Goal: Find contact information: Find contact information

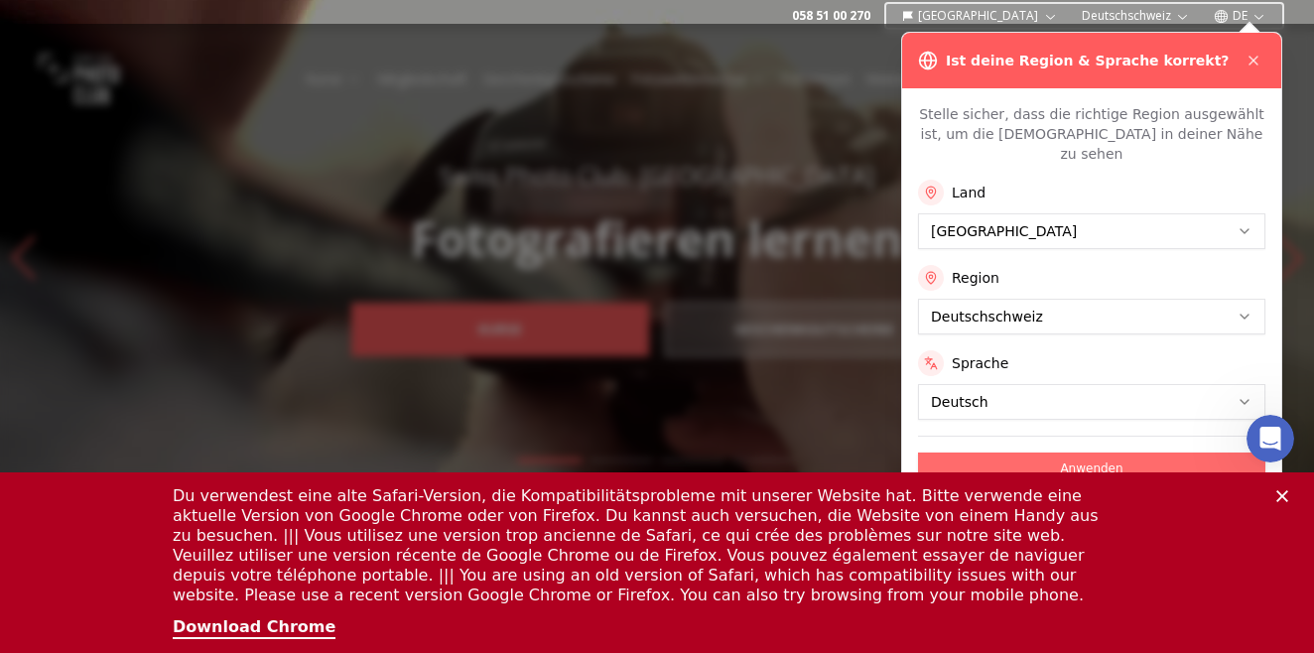
click at [1071, 453] on button "Anwenden" at bounding box center [1091, 469] width 347 height 32
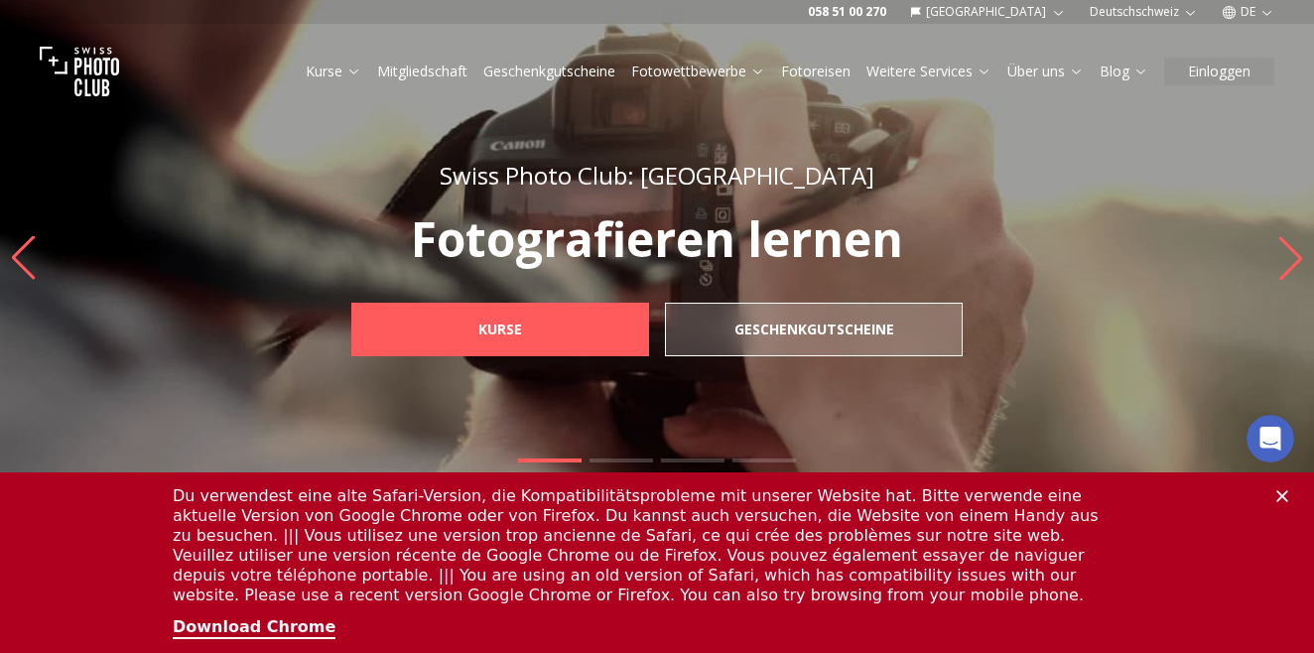
click at [1287, 495] on icon "Close" at bounding box center [1283, 496] width 12 height 12
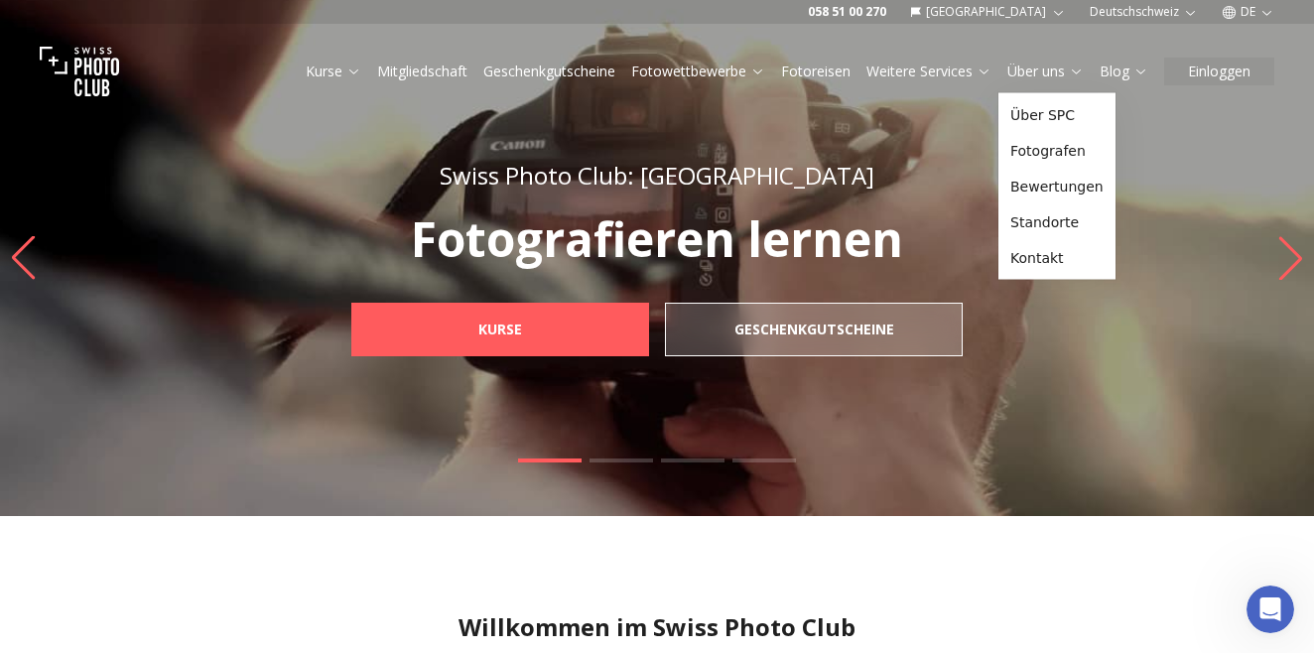
click at [1073, 73] on icon at bounding box center [1076, 71] width 15 height 15
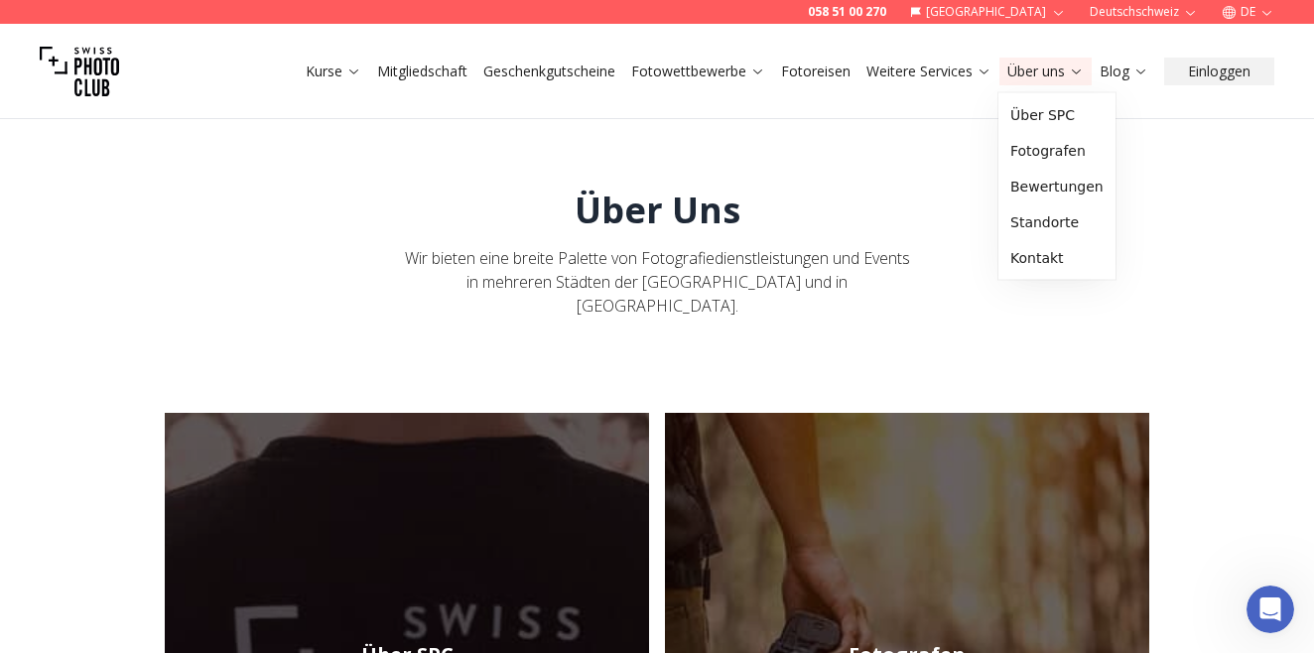
click at [1072, 70] on icon at bounding box center [1076, 71] width 15 height 15
click at [1062, 253] on link "Kontakt" at bounding box center [1057, 258] width 109 height 36
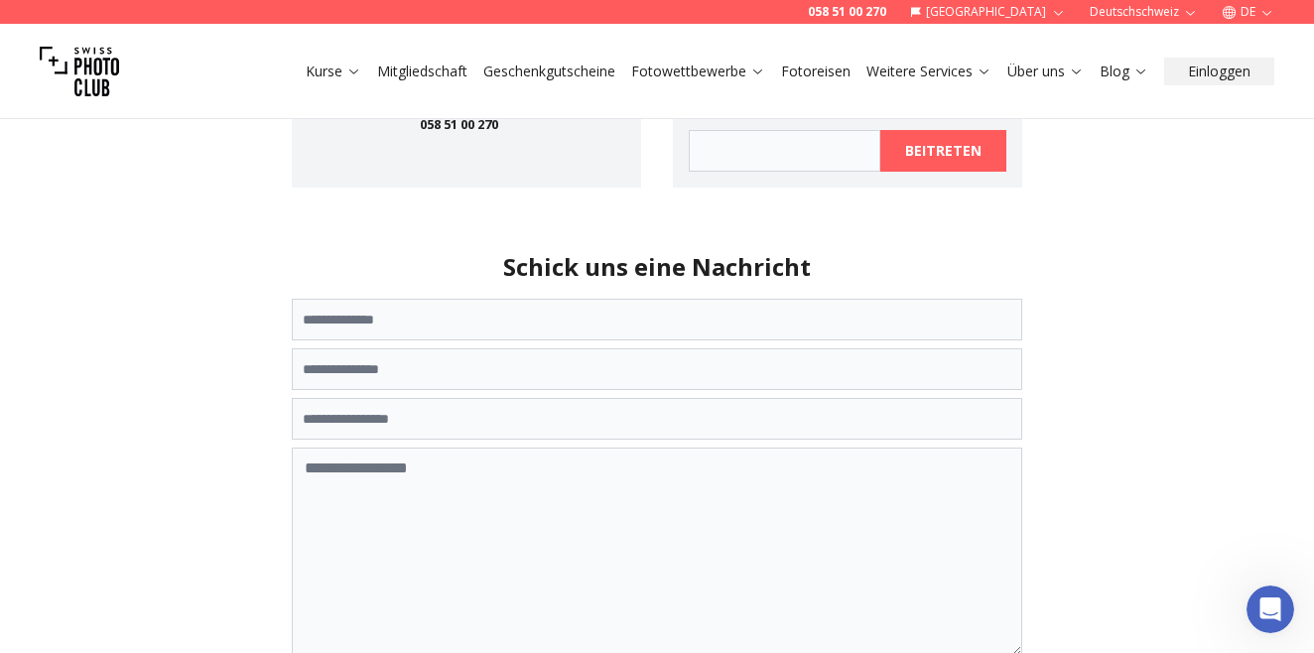
scroll to position [286, 0]
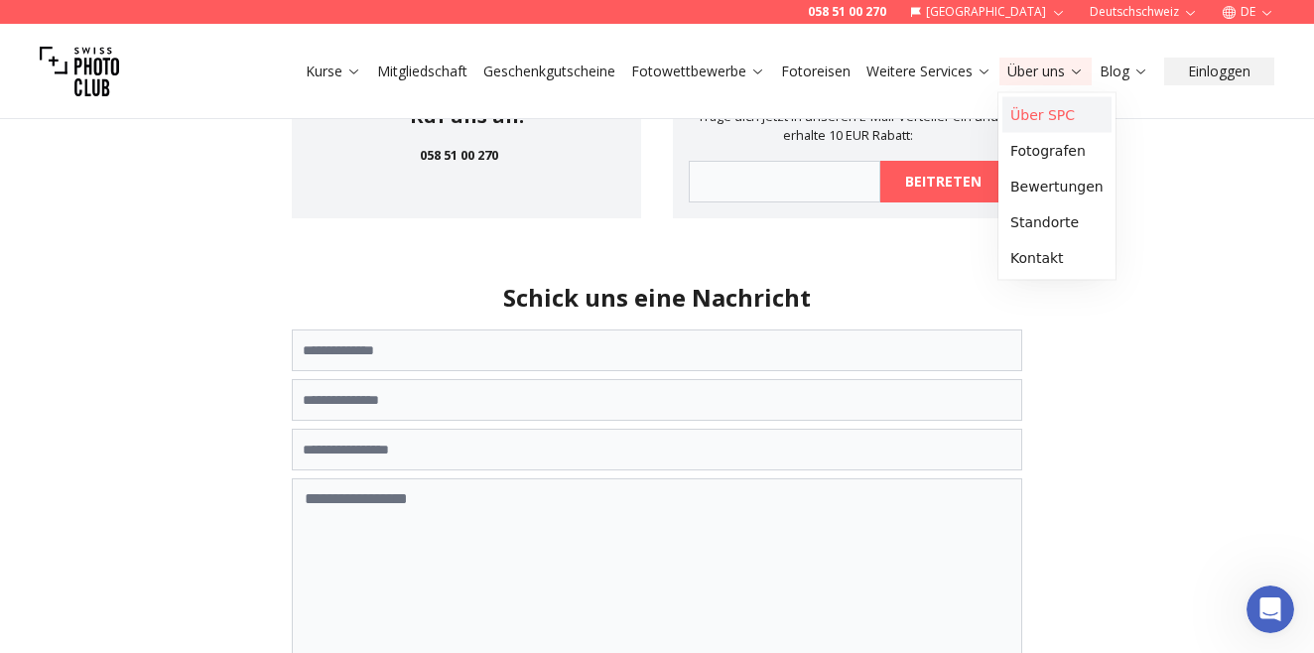
click at [1047, 110] on link "Über SPC" at bounding box center [1057, 115] width 109 height 36
